Goal: Find specific page/section: Find specific page/section

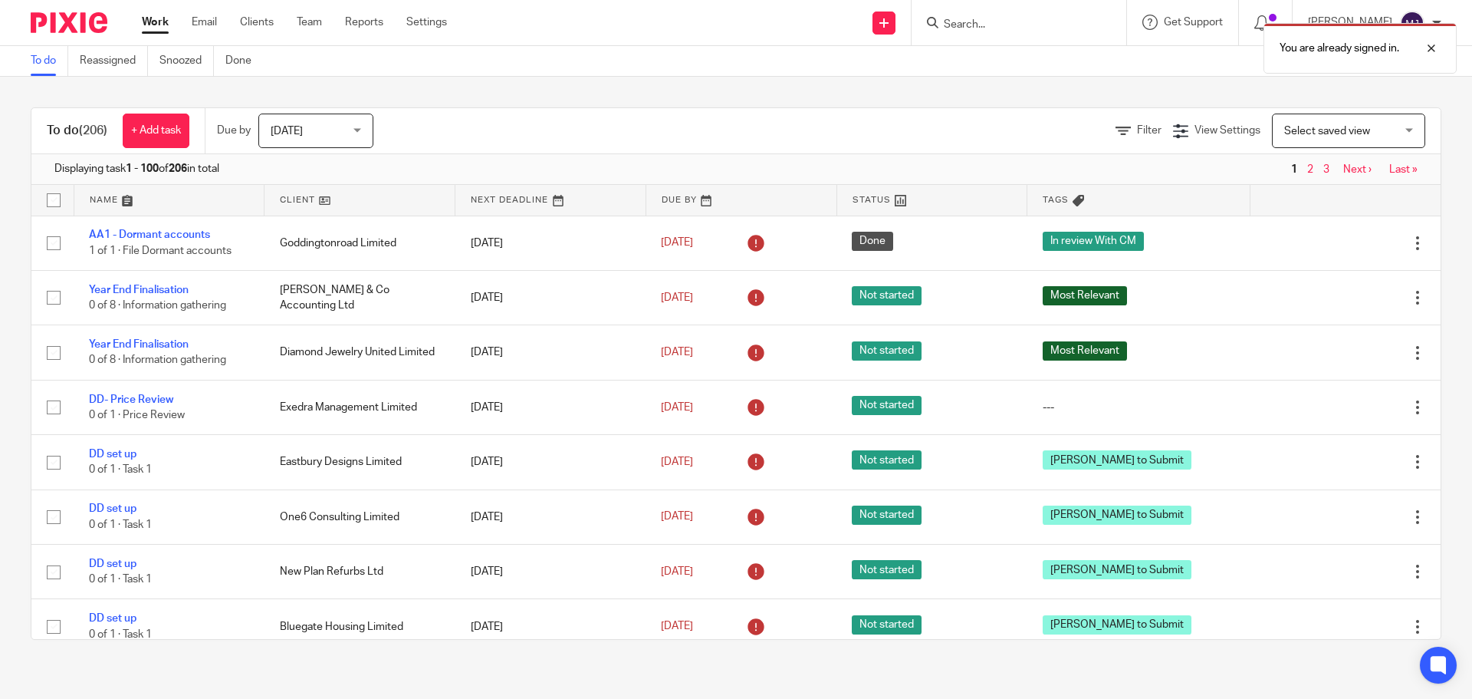
click at [992, 19] on div "You are already signed in." at bounding box center [1096, 44] width 721 height 58
click at [945, 22] on div "You are already signed in." at bounding box center [1096, 44] width 721 height 58
click at [972, 23] on div "You are already signed in." at bounding box center [1096, 44] width 721 height 58
click at [943, 23] on div "You are already signed in." at bounding box center [1096, 44] width 721 height 58
click at [972, 24] on div "You are already signed in." at bounding box center [1096, 44] width 721 height 58
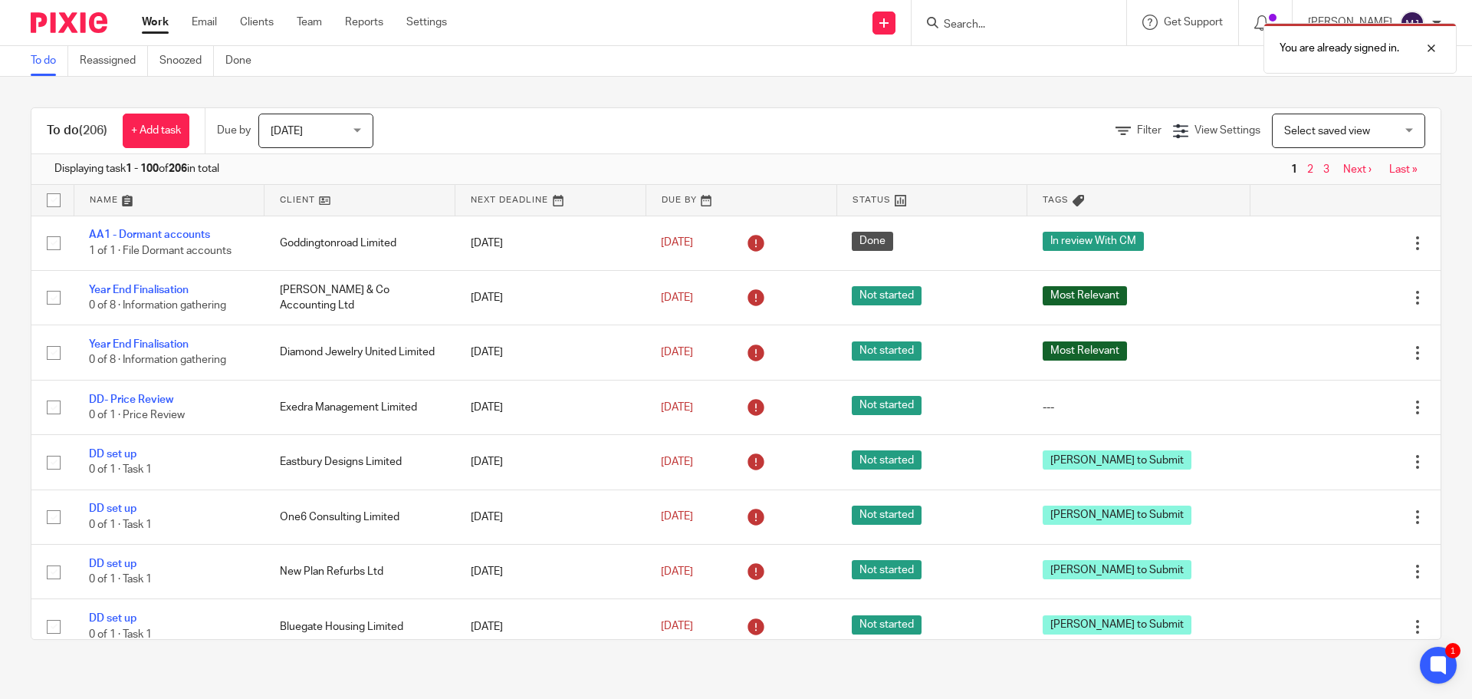
click at [978, 23] on div "You are already signed in." at bounding box center [1096, 44] width 721 height 58
click at [957, 23] on div "You are already signed in." at bounding box center [1096, 44] width 721 height 58
click at [948, 24] on div "You are already signed in." at bounding box center [1096, 44] width 721 height 58
click at [964, 22] on div "You are already signed in." at bounding box center [1096, 44] width 721 height 58
click at [992, 23] on div "You are already signed in." at bounding box center [1096, 44] width 721 height 58
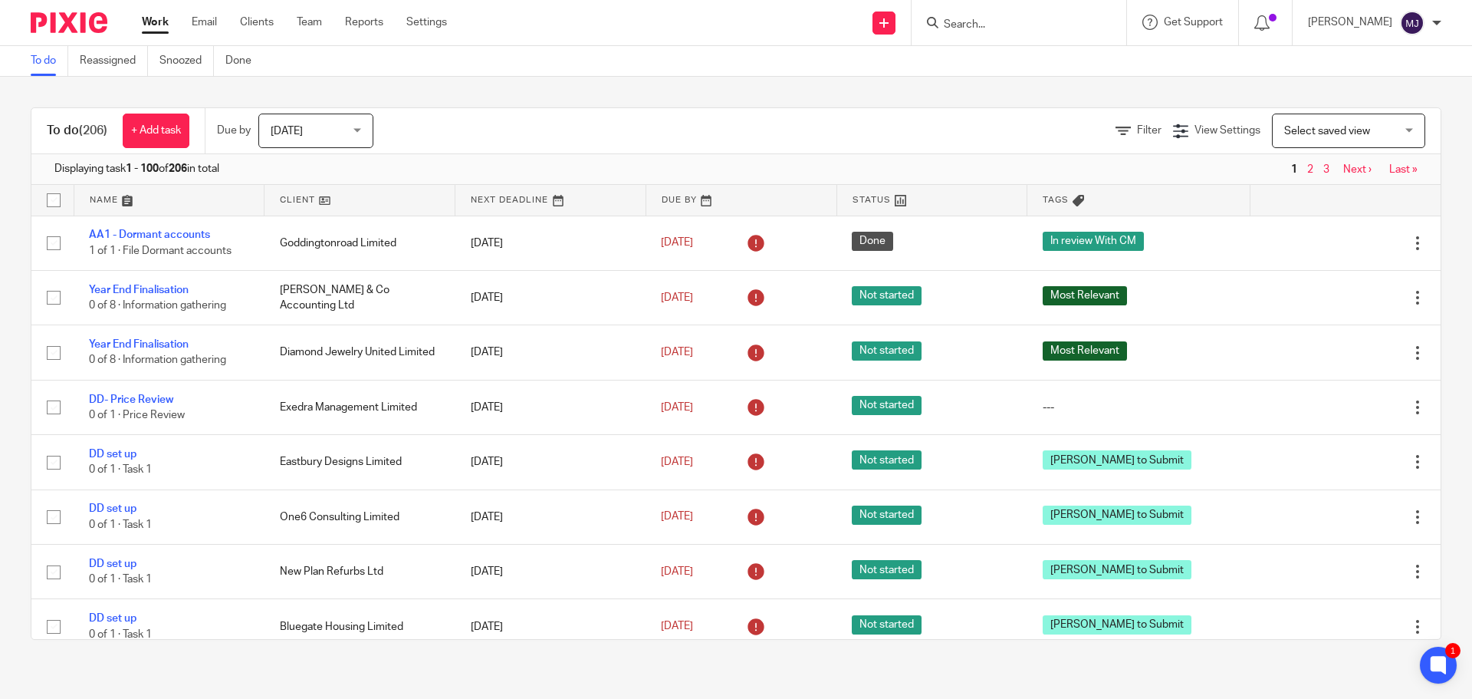
click at [952, 25] on div at bounding box center [1016, 22] width 179 height 19
click at [971, 25] on input "Search" at bounding box center [1011, 25] width 138 height 14
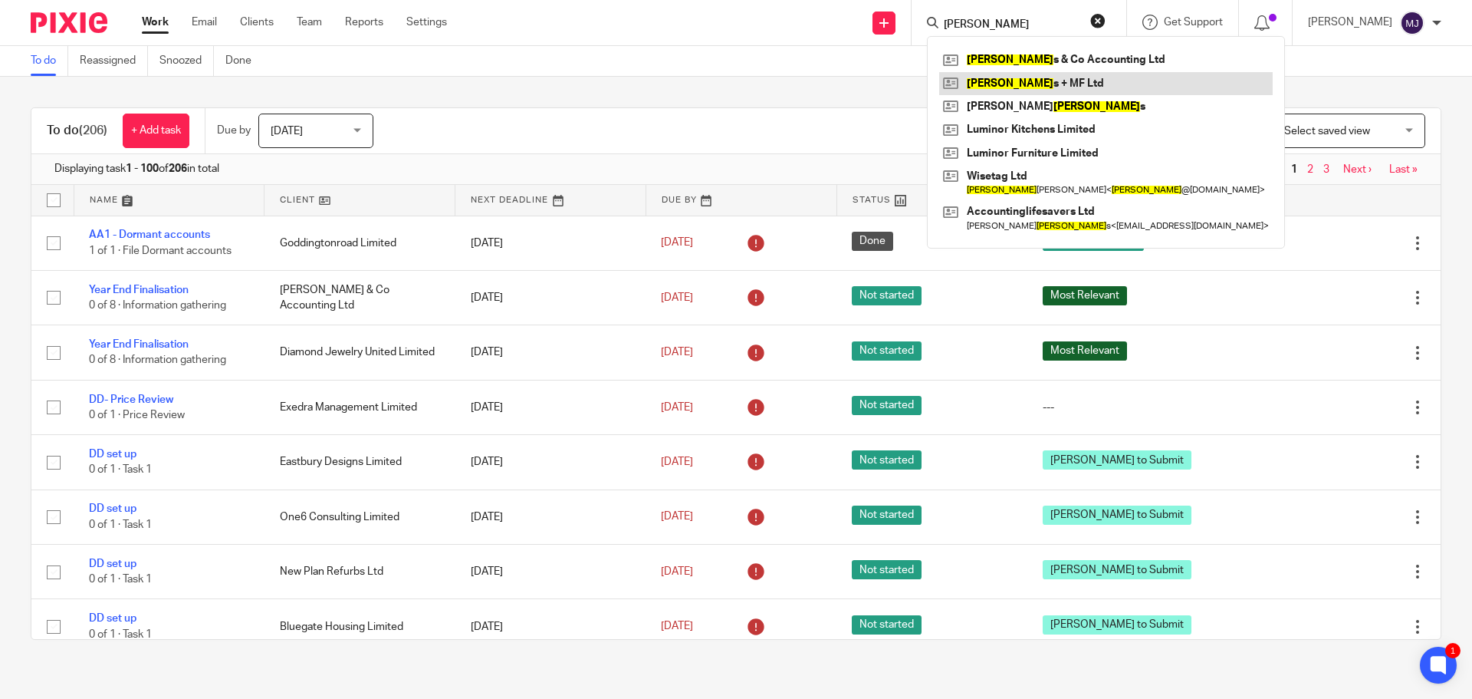
type input "[PERSON_NAME]"
click at [1027, 77] on link at bounding box center [1106, 83] width 334 height 23
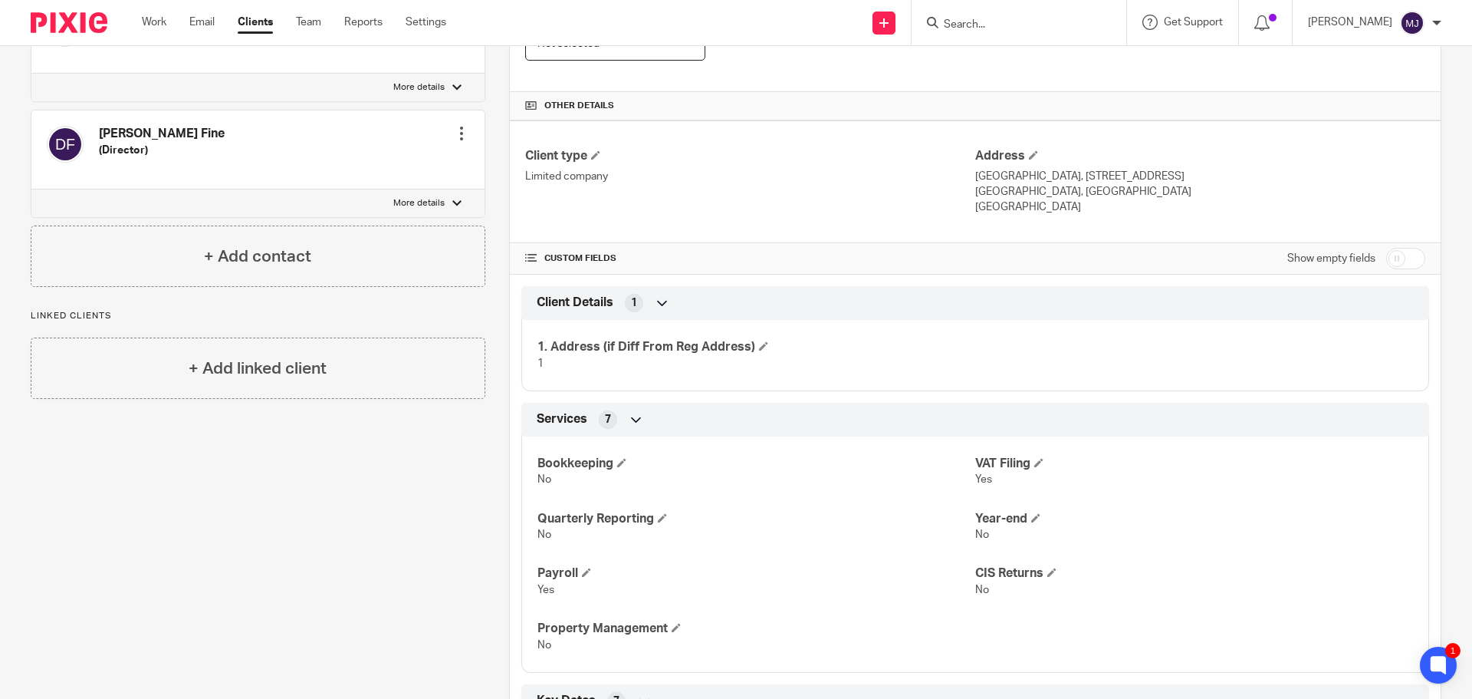
scroll to position [153, 0]
